Goal: Contribute content

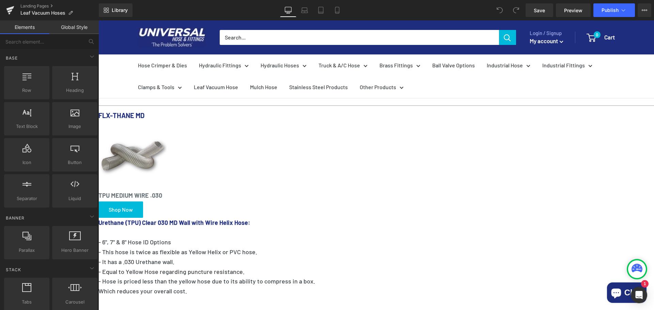
scroll to position [375, 0]
click at [410, 286] on p "Which reduces your overall cost." at bounding box center [376, 291] width 556 height 10
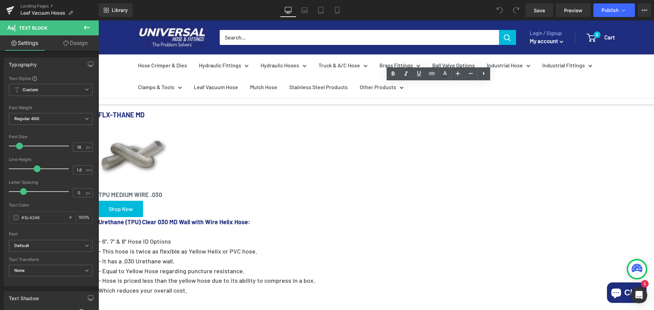
drag, startPoint x: 404, startPoint y: 158, endPoint x: 315, endPoint y: 138, distance: 91.7
click at [315, 217] on div "Urethane (TPU) Clear 030 MD Wall with Wire Helix Hose: - 6", 7" & 8" Hose ID Op…" at bounding box center [376, 266] width 556 height 98
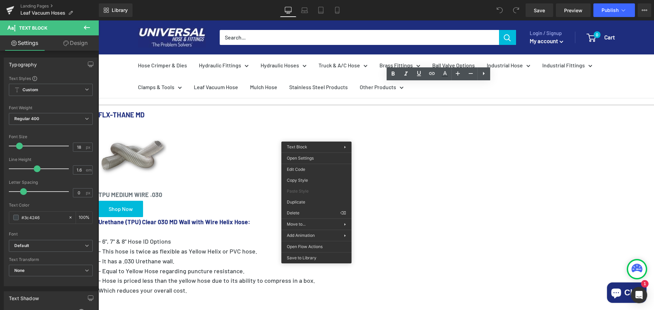
click at [409, 296] on p at bounding box center [376, 301] width 556 height 10
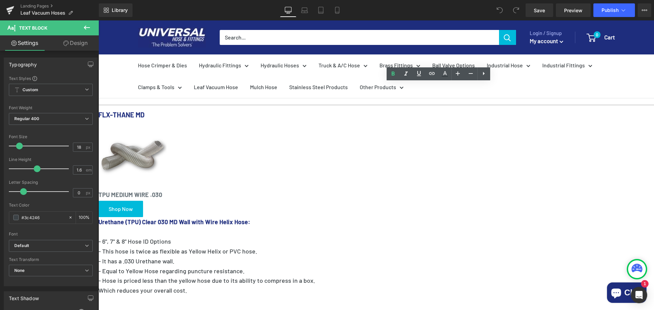
drag, startPoint x: 406, startPoint y: 158, endPoint x: 315, endPoint y: 138, distance: 93.8
click at [315, 217] on div "Urethane (TPU) Clear 030 MD Wall with Wire Helix Hose: - 6", 7" & 8" Hose ID Op…" at bounding box center [376, 266] width 556 height 98
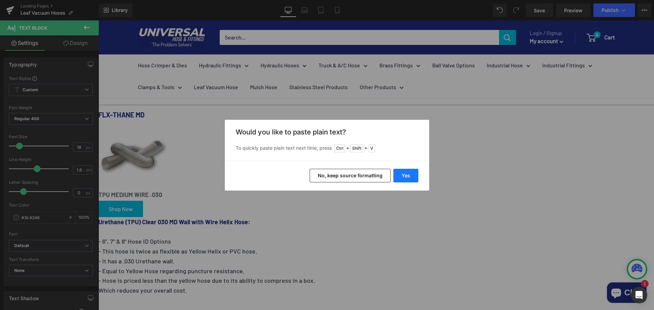
click at [411, 178] on button "Yes" at bounding box center [406, 176] width 25 height 14
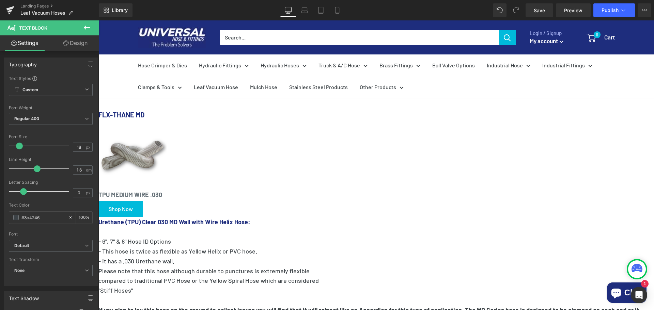
click at [316, 266] on p "Please note that this hose although durable to punctures is extremely flexible" at bounding box center [376, 271] width 556 height 10
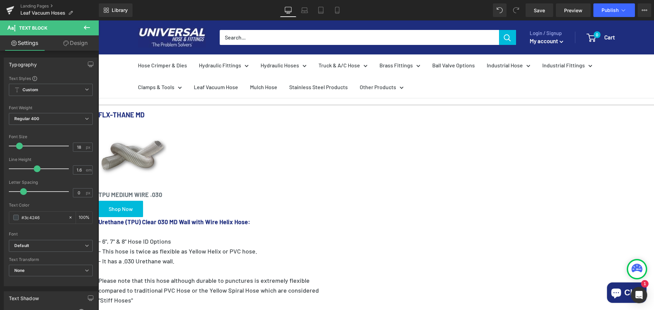
drag, startPoint x: 519, startPoint y: 226, endPoint x: 312, endPoint y: 148, distance: 220.9
click at [312, 217] on div "Urethane (TPU) Clear 030 MD Wall with Wire Helix Hose: - 6", 7" & 8" Hose ID Op…" at bounding box center [376, 285] width 556 height 137
click at [313, 217] on div "Urethane (TPU) Clear 030 MD Wall with Wire Helix Hose: - 6", 7" & 8" Hose ID Op…" at bounding box center [376, 285] width 556 height 137
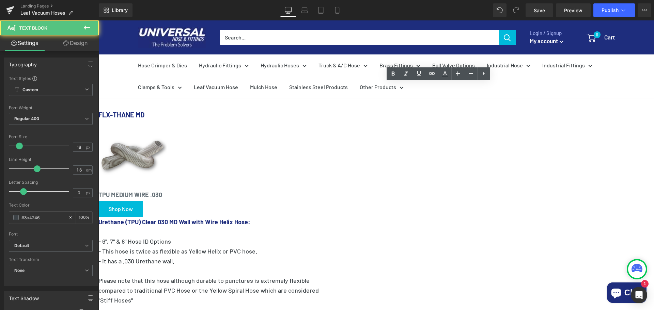
click at [317, 276] on p "Please note that this hose although durable to punctures is extremely flexible" at bounding box center [376, 281] width 556 height 10
click at [314, 276] on p "Please note that this hose although durable to punctures is extremely flexible" at bounding box center [376, 281] width 556 height 10
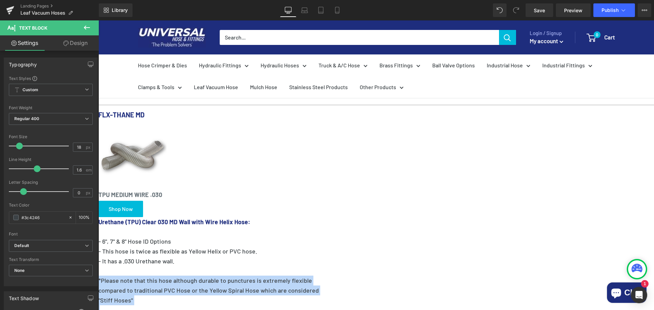
drag, startPoint x: 516, startPoint y: 224, endPoint x: 314, endPoint y: 146, distance: 215.8
click at [314, 217] on div "Urethane (TPU) Clear 030 MD Wall with Wire Helix Hose: - 6", 7" & 8" Hose ID Op…" at bounding box center [376, 285] width 556 height 137
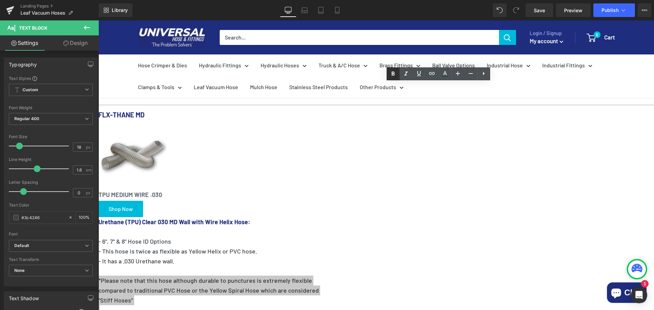
click at [395, 74] on icon at bounding box center [393, 74] width 8 height 8
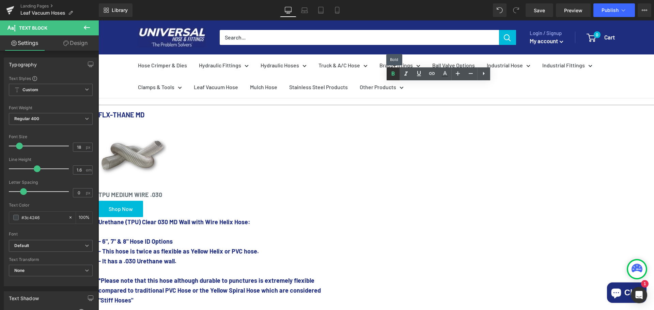
click at [395, 74] on icon at bounding box center [393, 74] width 8 height 8
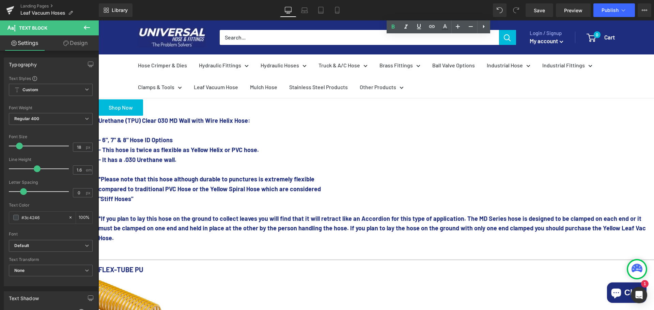
scroll to position [443, 0]
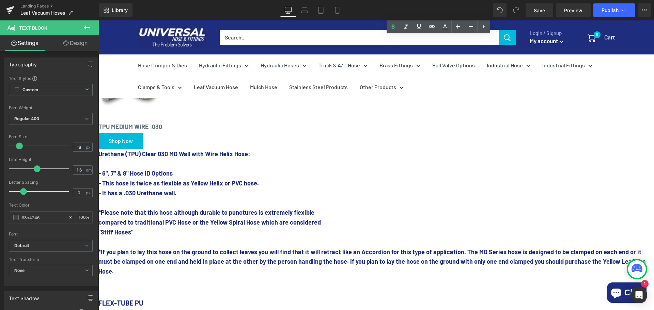
click at [530, 247] on p "*If you plan to lay this hose on the ground to collect leaves you will find tha…" at bounding box center [376, 261] width 556 height 29
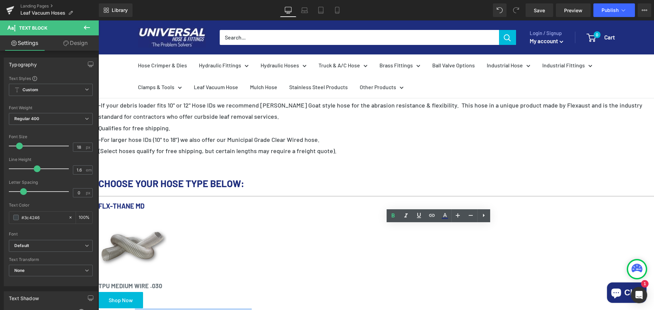
scroll to position [289, 0]
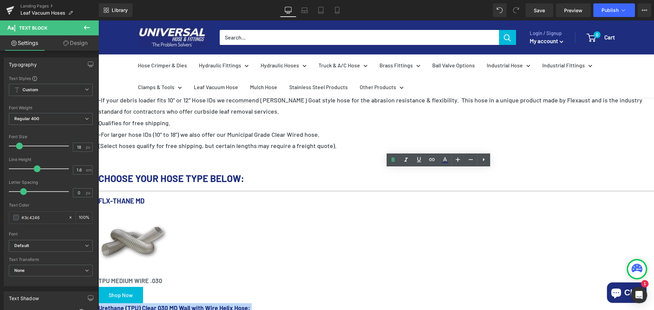
drag, startPoint x: 480, startPoint y: 132, endPoint x: 314, endPoint y: 172, distance: 171.2
click at [396, 161] on icon at bounding box center [393, 160] width 8 height 8
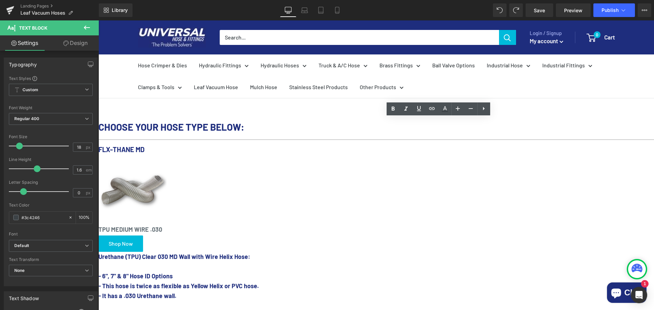
scroll to position [340, 0]
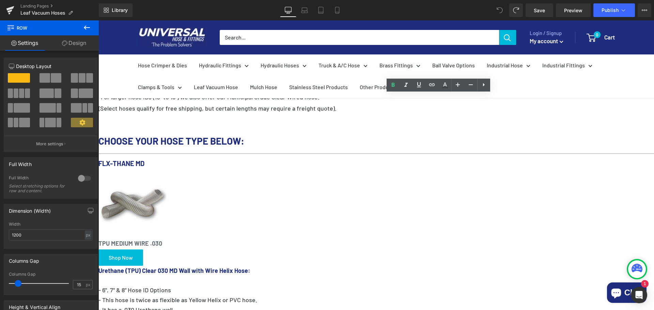
scroll to position [364, 0]
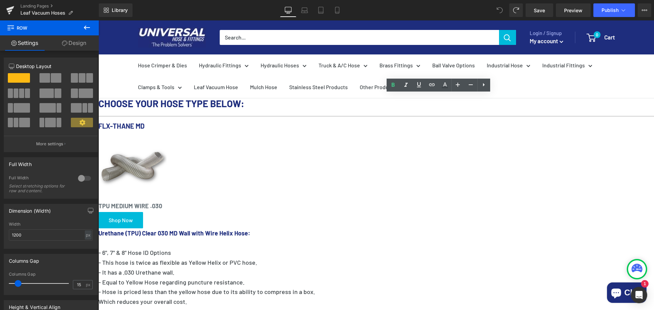
click at [332, 307] on p at bounding box center [376, 312] width 556 height 10
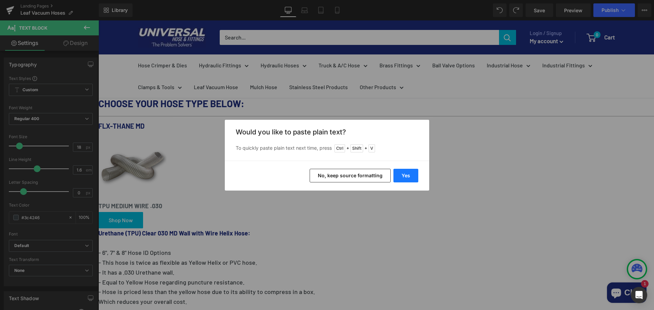
drag, startPoint x: 315, startPoint y: 158, endPoint x: 414, endPoint y: 178, distance: 100.6
click at [414, 178] on button "Yes" at bounding box center [406, 176] width 25 height 14
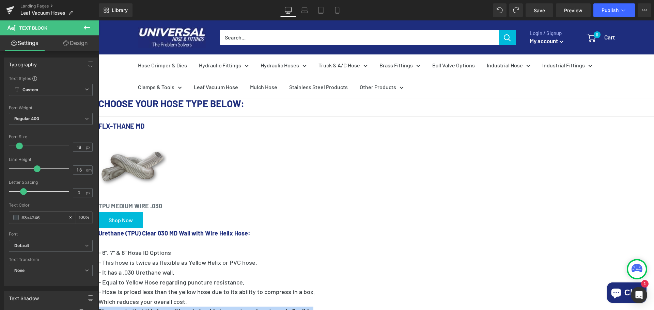
drag, startPoint x: 339, startPoint y: 194, endPoint x: 314, endPoint y: 176, distance: 30.9
click at [314, 229] on div "Urethane (TPU) Clear 030 MD Wall with Wire Helix Hose: - 6", 7" & 8" Hose ID Op…" at bounding box center [376, 299] width 556 height 141
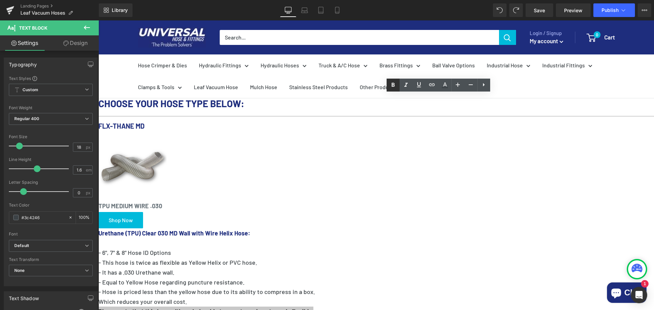
click at [392, 87] on icon at bounding box center [393, 85] width 3 height 4
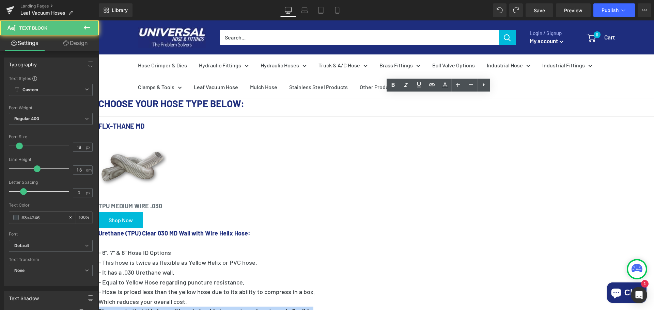
drag, startPoint x: 355, startPoint y: 198, endPoint x: 314, endPoint y: 180, distance: 44.9
click at [314, 229] on div "Urethane (TPU) Clear 030 MD Wall with Wire Helix Hose: - 6", 7" & 8" Hose ID Op…" at bounding box center [376, 297] width 556 height 137
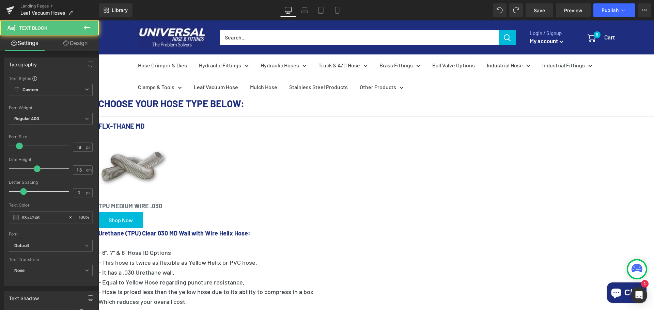
drag, startPoint x: 408, startPoint y: 169, endPoint x: 315, endPoint y: 157, distance: 94.2
click at [315, 229] on div "Urethane (TPU) Clear 030 MD Wall with Wire Helix Hose: - 6", 7" & 8" Hose ID Op…" at bounding box center [376, 288] width 556 height 118
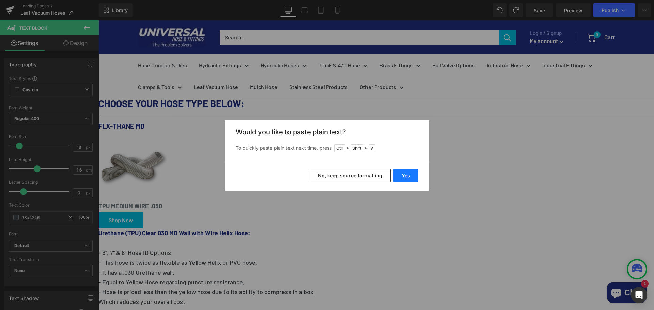
click at [402, 175] on button "Yes" at bounding box center [406, 176] width 25 height 14
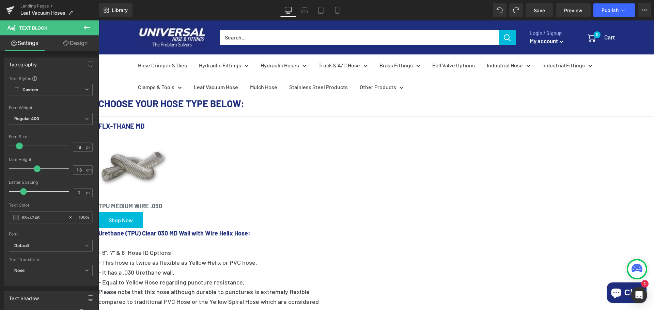
click at [314, 287] on p "Please note that this hose although durable to punctures is extremely flexible" at bounding box center [376, 292] width 556 height 10
drag, startPoint x: 461, startPoint y: 149, endPoint x: 315, endPoint y: 148, distance: 146.5
click at [315, 278] on p "- Equal to Yellow Hose regarding puncture resistance." at bounding box center [376, 283] width 556 height 10
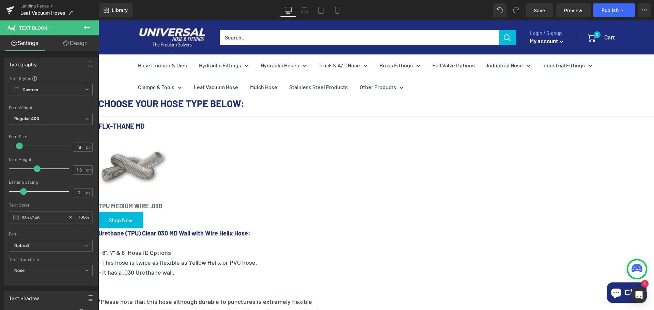
click at [322, 287] on p at bounding box center [376, 292] width 556 height 10
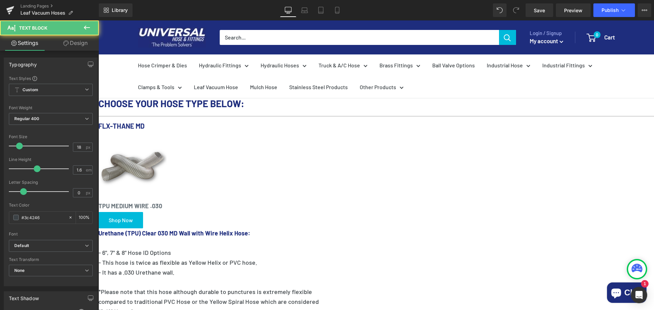
click at [318, 287] on p "*Please note that this hose although durable to punctures is extremely flexible" at bounding box center [376, 292] width 556 height 10
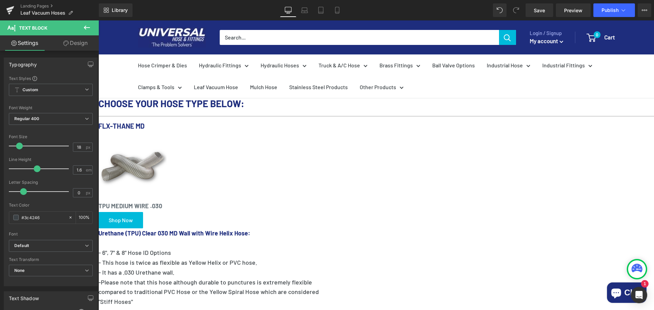
drag, startPoint x: 433, startPoint y: 228, endPoint x: 315, endPoint y: 186, distance: 125.9
click at [443, 86] on icon at bounding box center [445, 85] width 8 height 8
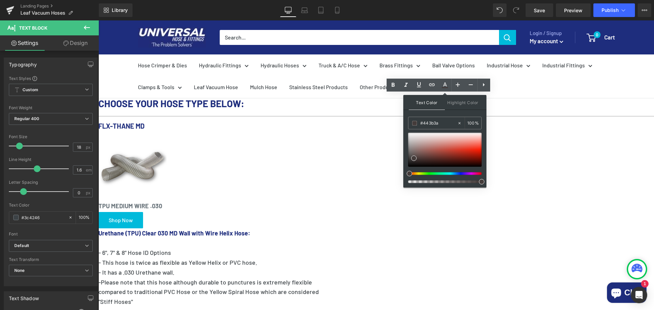
drag, startPoint x: 547, startPoint y: 195, endPoint x: 389, endPoint y: 175, distance: 159.3
drag, startPoint x: 412, startPoint y: 158, endPoint x: 475, endPoint y: 151, distance: 63.1
click at [475, 151] on span at bounding box center [476, 151] width 5 height 5
drag, startPoint x: 507, startPoint y: 195, endPoint x: 398, endPoint y: 176, distance: 111.0
type input "#d50505"
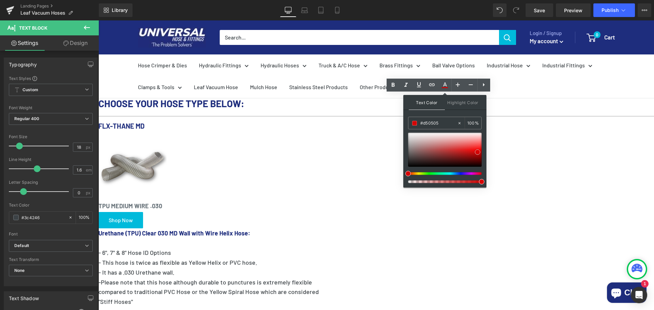
drag, startPoint x: 477, startPoint y: 151, endPoint x: 427, endPoint y: 126, distance: 55.8
click at [478, 152] on span at bounding box center [477, 152] width 5 height 5
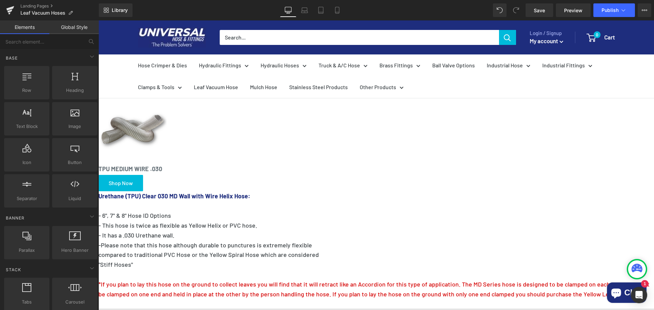
scroll to position [466, 0]
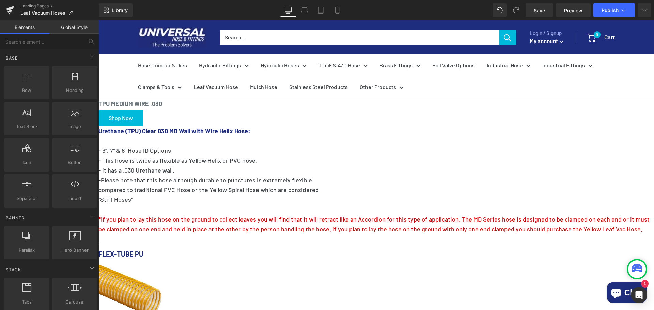
click at [98, 237] on span at bounding box center [98, 237] width 0 height 0
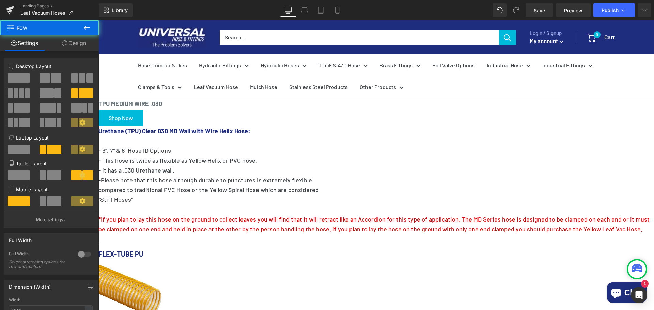
click at [98, 237] on span at bounding box center [98, 237] width 0 height 0
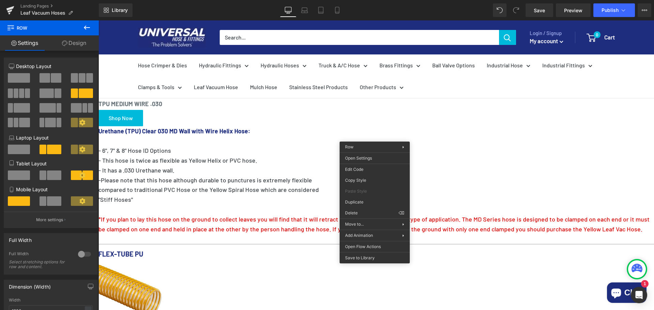
click at [462, 215] on p "*If you plan to lay this hose on the ground to collect leaves you will find tha…" at bounding box center [376, 225] width 556 height 20
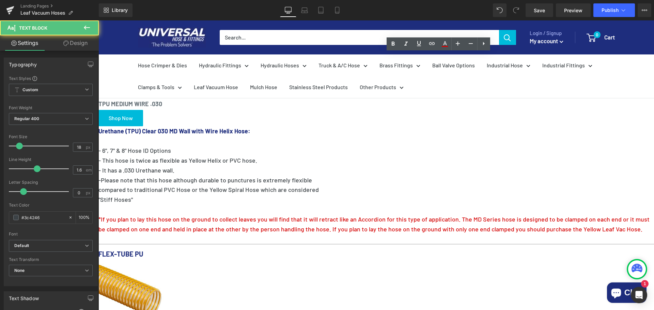
click at [468, 215] on p "*If you plan to lay this hose on the ground to collect leaves you will find tha…" at bounding box center [376, 225] width 556 height 20
click at [98, 237] on span at bounding box center [98, 237] width 0 height 0
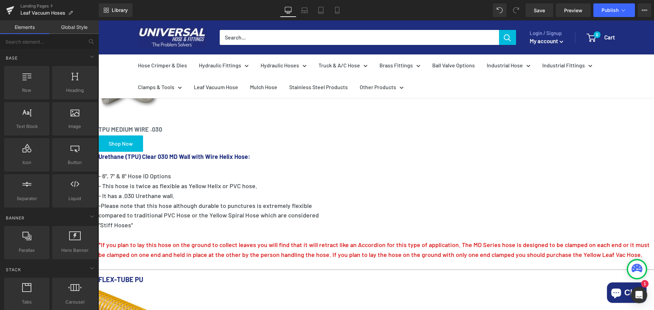
scroll to position [364, 0]
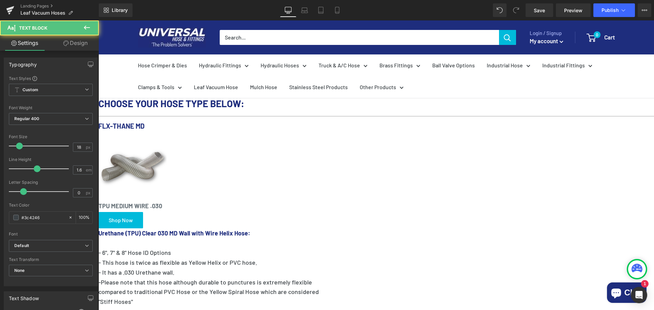
click at [455, 241] on div "Urethane (TPU) Clear 030 MD Wall with Wire Helix Hose: - 6", 7" & 8" Hose ID Op…" at bounding box center [376, 284] width 556 height 111
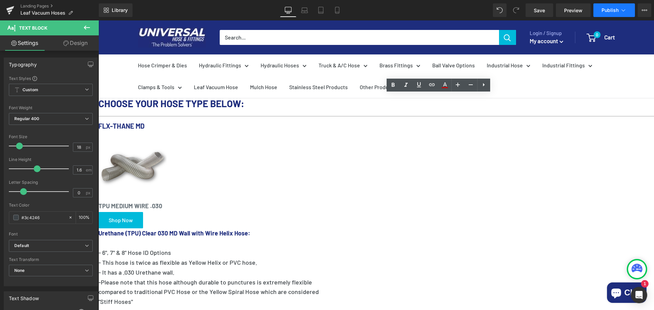
click at [612, 7] on span "Publish" at bounding box center [610, 9] width 17 height 5
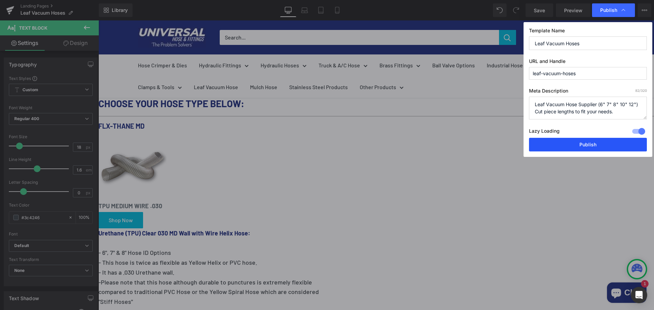
drag, startPoint x: 594, startPoint y: 143, endPoint x: 496, endPoint y: 120, distance: 100.9
click at [594, 143] on button "Publish" at bounding box center [588, 145] width 118 height 14
